Goal: Find specific page/section: Find specific page/section

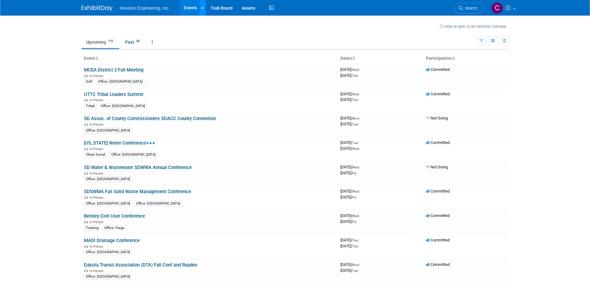
click at [200, 11] on link at bounding box center [202, 7] width 7 height 15
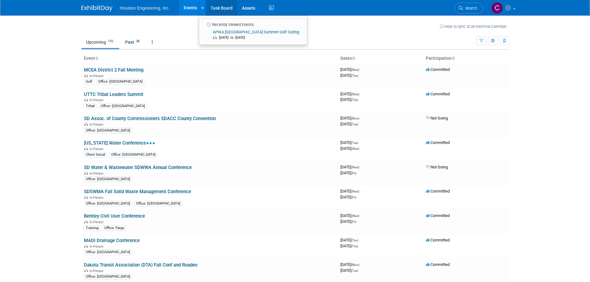
click at [222, 5] on link "Task Board" at bounding box center [221, 7] width 31 height 15
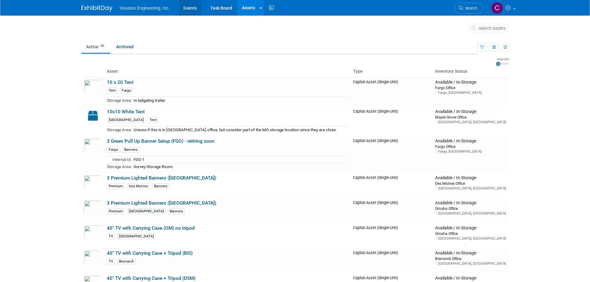
click at [188, 7] on link "Events" at bounding box center [190, 7] width 23 height 15
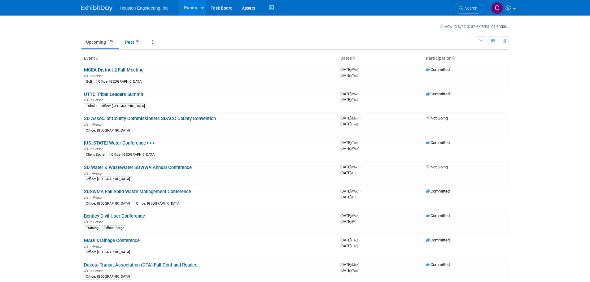
click at [149, 8] on span "Houston Engineering, Inc." at bounding box center [145, 8] width 50 height 5
click at [497, 7] on img at bounding box center [497, 8] width 12 height 12
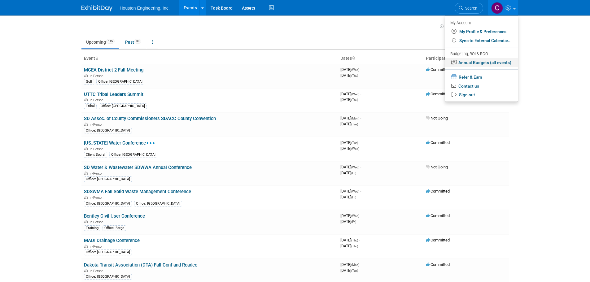
click at [465, 61] on link "Annual Budgets (all events)" at bounding box center [481, 62] width 73 height 9
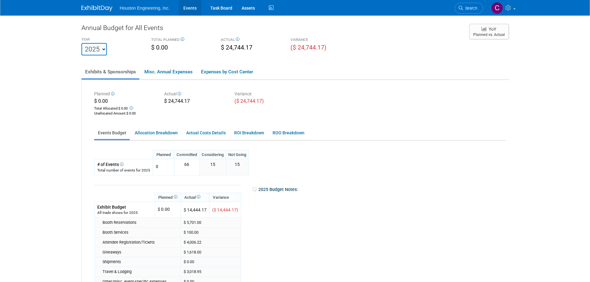
click at [195, 6] on link "Events" at bounding box center [190, 7] width 23 height 15
